Goal: Transaction & Acquisition: Download file/media

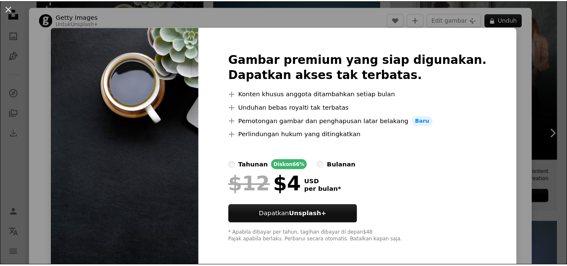
scroll to position [218, 0]
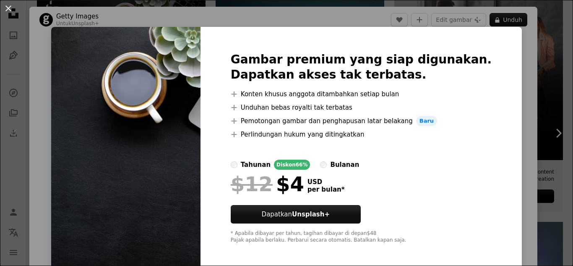
click at [194, 183] on img at bounding box center [125, 148] width 149 height 242
click at [526, 102] on div "An X shape Gambar premium yang siap digunakan. Dapatkan akses tak terbatas. A p…" at bounding box center [286, 133] width 573 height 266
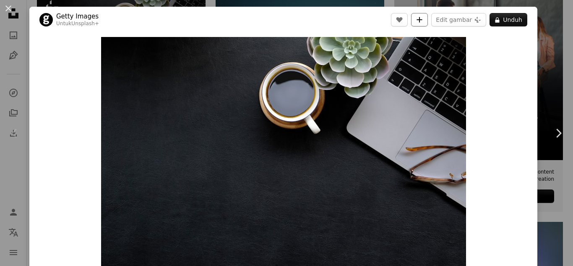
click at [416, 22] on icon "A plus sign" at bounding box center [419, 19] width 7 height 7
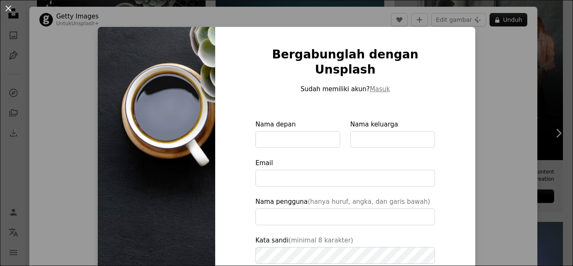
click at [124, 159] on img at bounding box center [156, 201] width 117 height 349
click at [8, 8] on button "An X shape" at bounding box center [8, 8] width 10 height 10
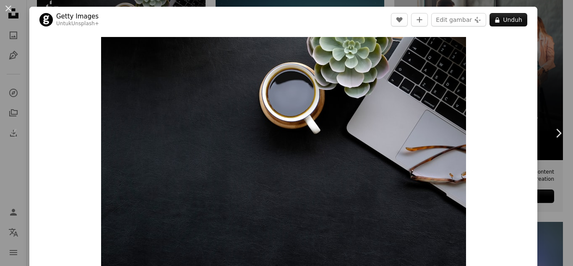
click at [8, 8] on button "An X shape" at bounding box center [8, 8] width 10 height 10
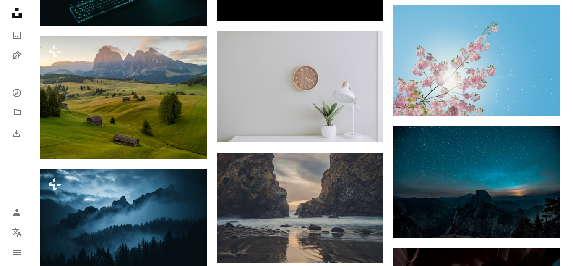
scroll to position [537, 0]
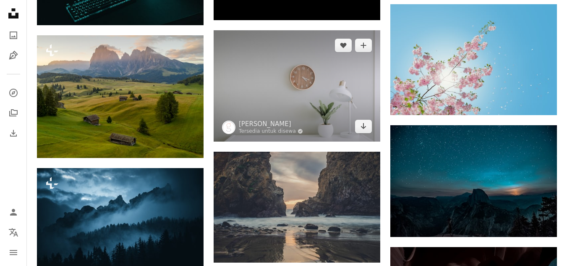
click at [344, 96] on img at bounding box center [297, 85] width 167 height 111
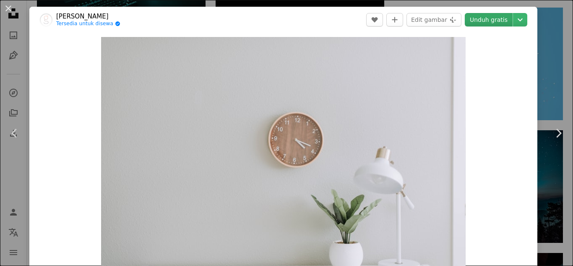
click at [500, 21] on link "Unduh gratis" at bounding box center [489, 19] width 48 height 13
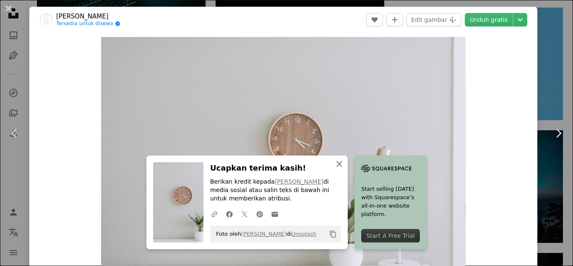
click at [337, 164] on icon "button" at bounding box center [339, 164] width 6 height 6
